Goal: Check status

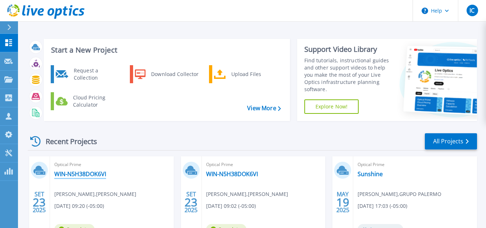
click at [77, 170] on link "WIN-N5H38DOK6VI" at bounding box center [80, 173] width 52 height 7
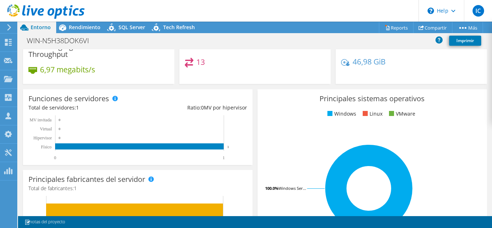
scroll to position [346, 0]
